Goal: Information Seeking & Learning: Learn about a topic

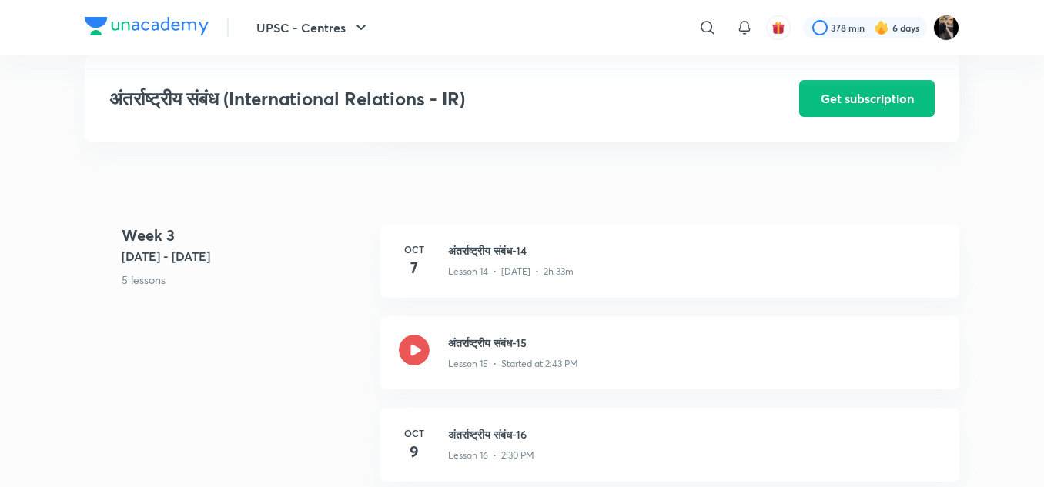
scroll to position [1848, 0]
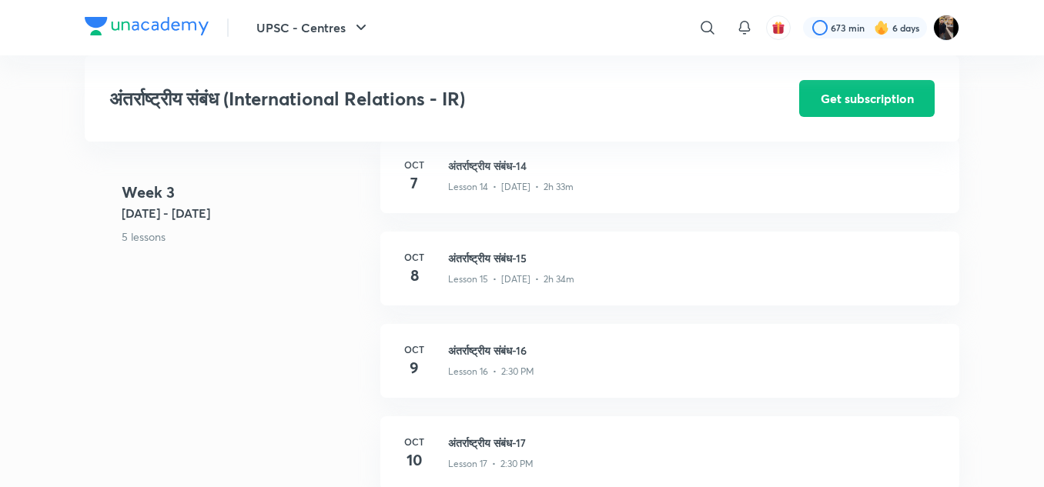
scroll to position [1931, 0]
click at [503, 269] on h3 "अंतर्राष्ट्रीय संबंध-15" at bounding box center [694, 260] width 493 height 16
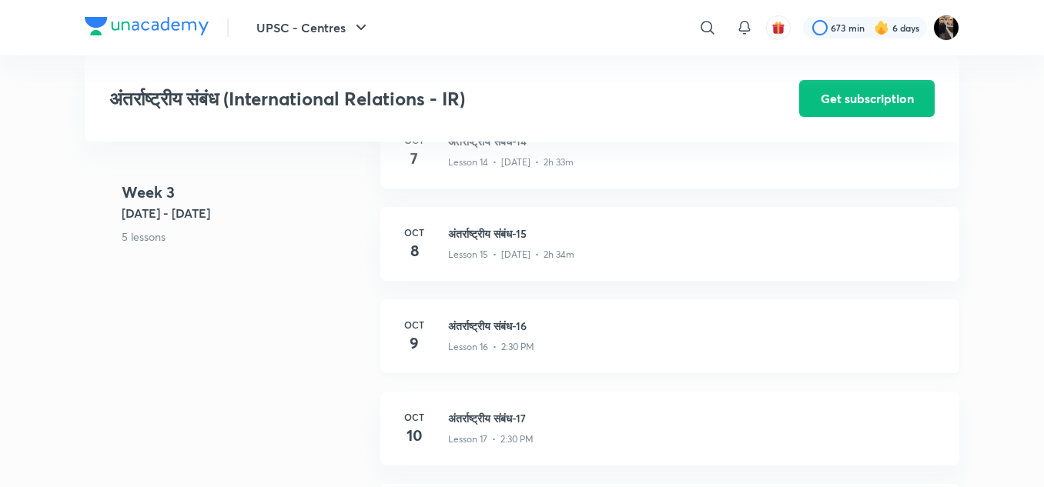
scroll to position [1960, 0]
click at [480, 329] on h3 "अंतर्राष्ट्रीय संबंध-16" at bounding box center [694, 324] width 493 height 16
